Goal: Transaction & Acquisition: Purchase product/service

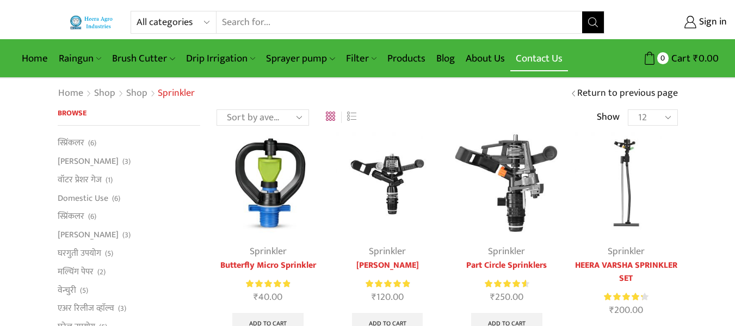
click at [546, 58] on link "Contact Us" at bounding box center [540, 59] width 58 height 26
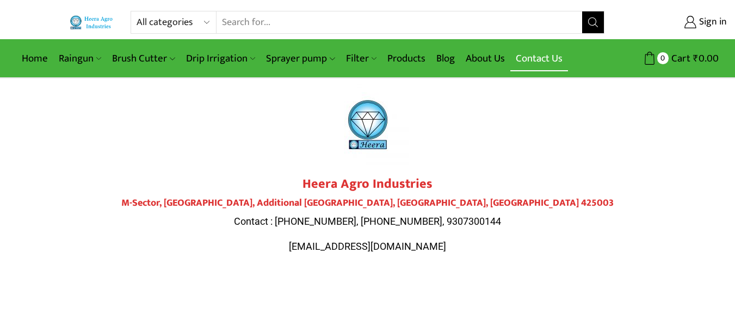
click at [540, 60] on link "Contact Us" at bounding box center [540, 59] width 58 height 26
click at [413, 58] on link "Products" at bounding box center [406, 59] width 49 height 26
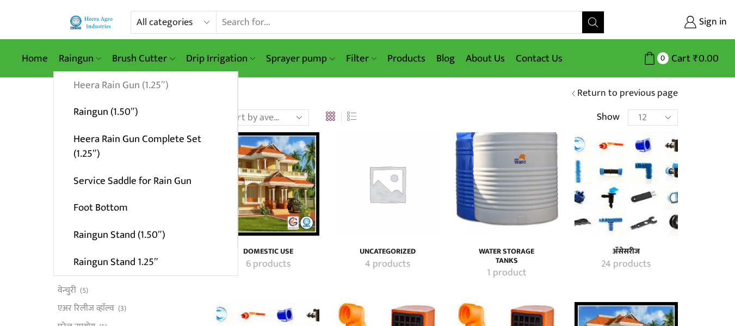
click at [97, 84] on link "Heera Rain Gun (1.25″)" at bounding box center [145, 85] width 183 height 27
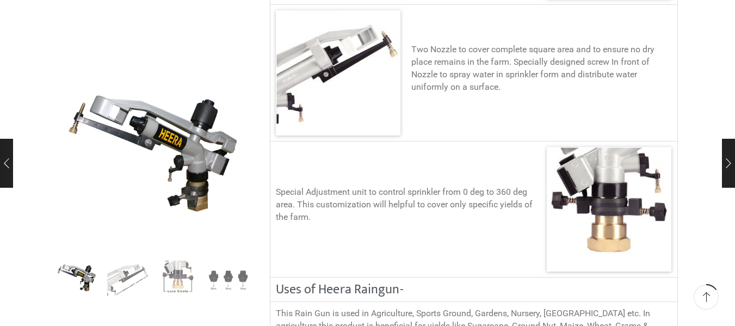
scroll to position [674, 0]
